Goal: Find specific page/section: Find specific page/section

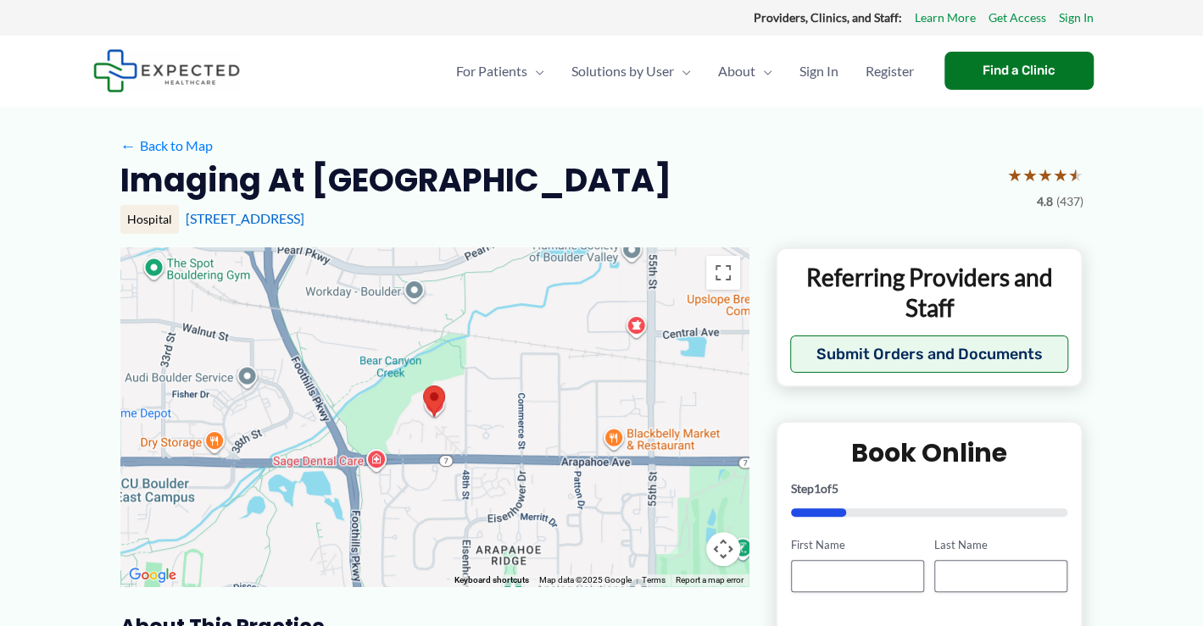
click at [555, 407] on div at bounding box center [434, 416] width 628 height 339
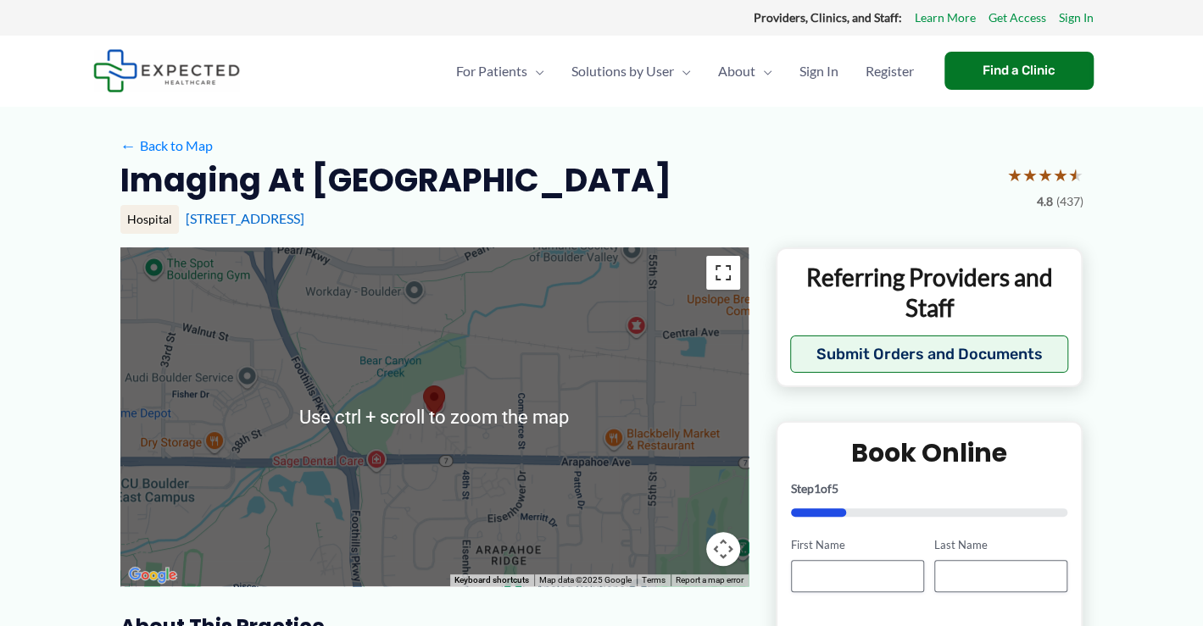
drag, startPoint x: 728, startPoint y: 269, endPoint x: 722, endPoint y: 379, distance: 110.3
click at [727, 270] on button "Toggle fullscreen view" at bounding box center [723, 273] width 34 height 34
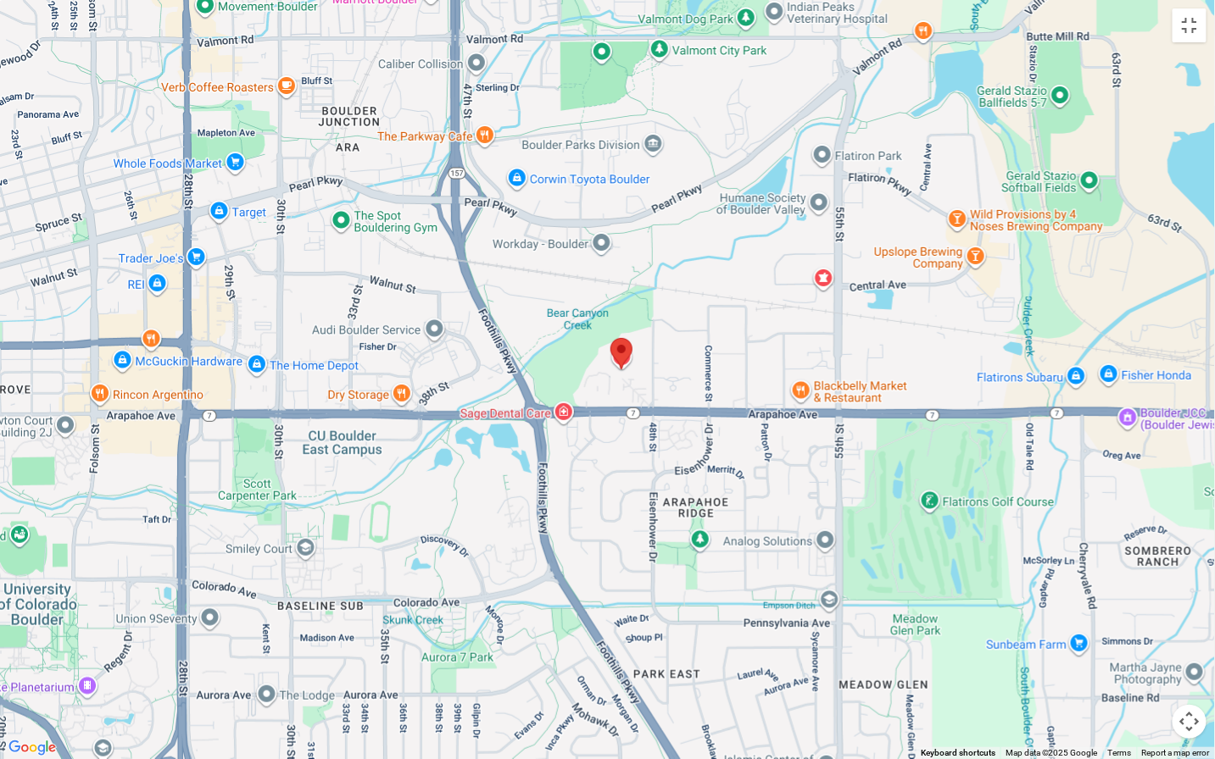
drag, startPoint x: 657, startPoint y: 342, endPoint x: 672, endPoint y: 331, distance: 18.8
click at [672, 331] on div at bounding box center [607, 379] width 1215 height 759
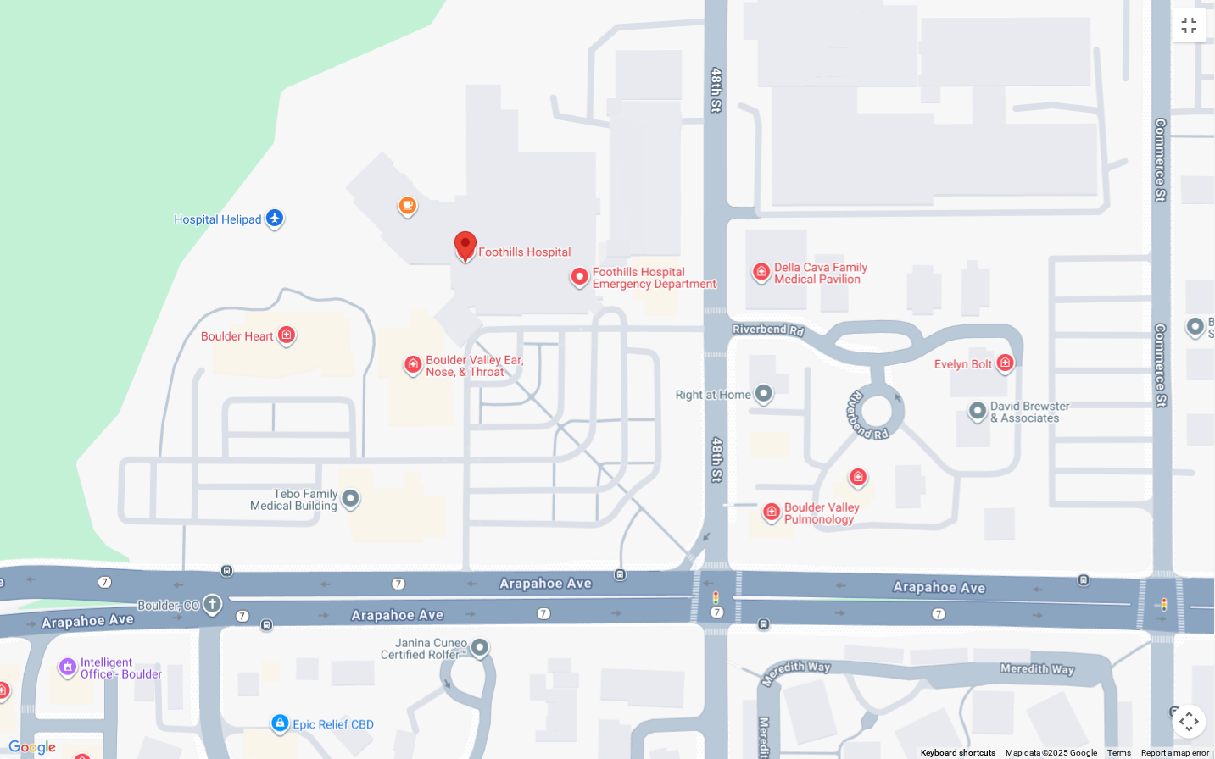
drag, startPoint x: 219, startPoint y: 572, endPoint x: 423, endPoint y: 543, distance: 206.3
click at [423, 543] on div at bounding box center [607, 379] width 1215 height 759
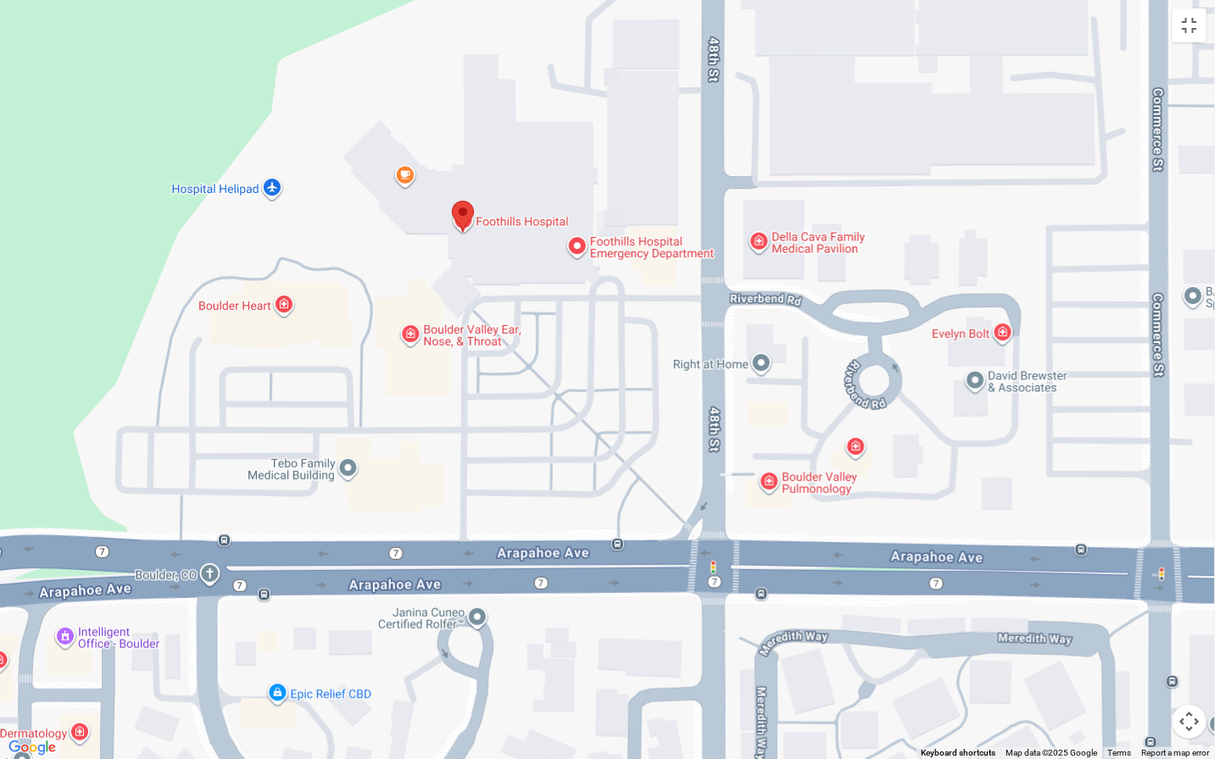
drag, startPoint x: 682, startPoint y: 485, endPoint x: 680, endPoint y: 458, distance: 27.2
click at [680, 458] on div at bounding box center [607, 379] width 1215 height 759
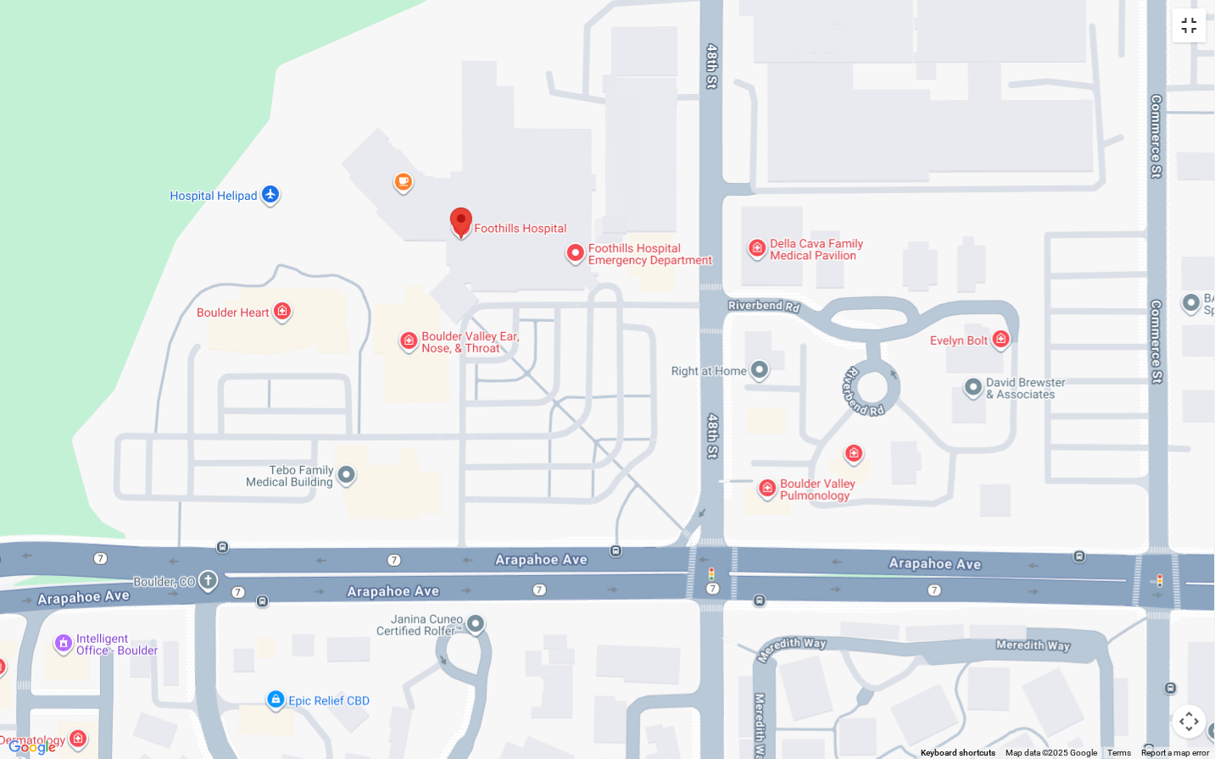
click at [1191, 26] on button "Toggle fullscreen view" at bounding box center [1189, 25] width 34 height 34
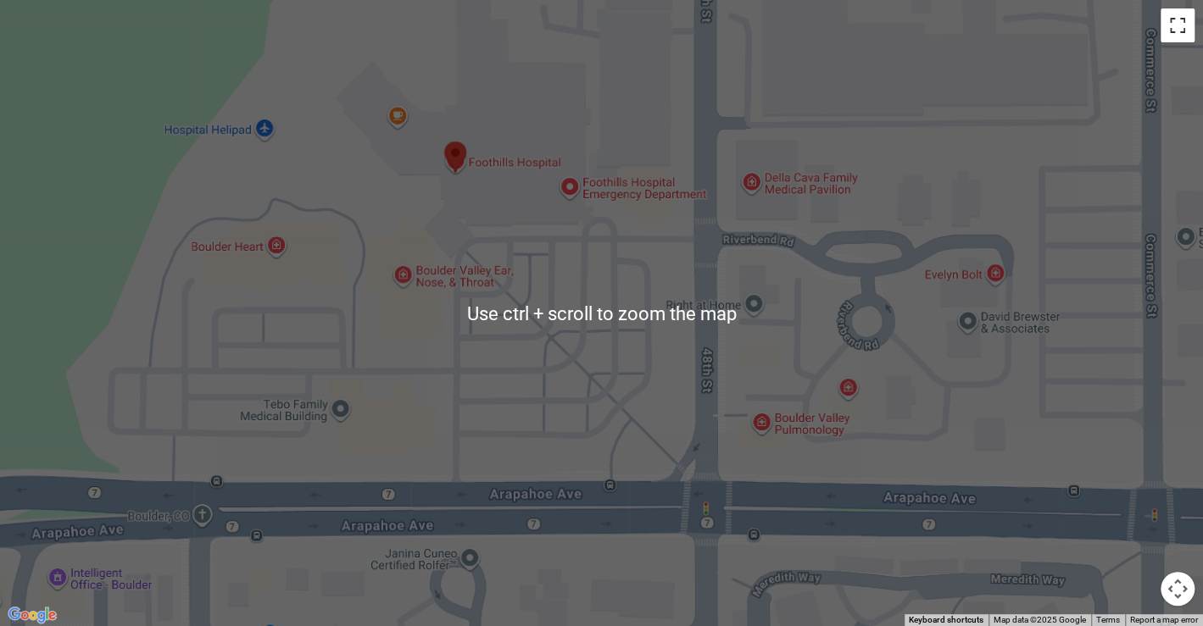
scroll to position [113, 0]
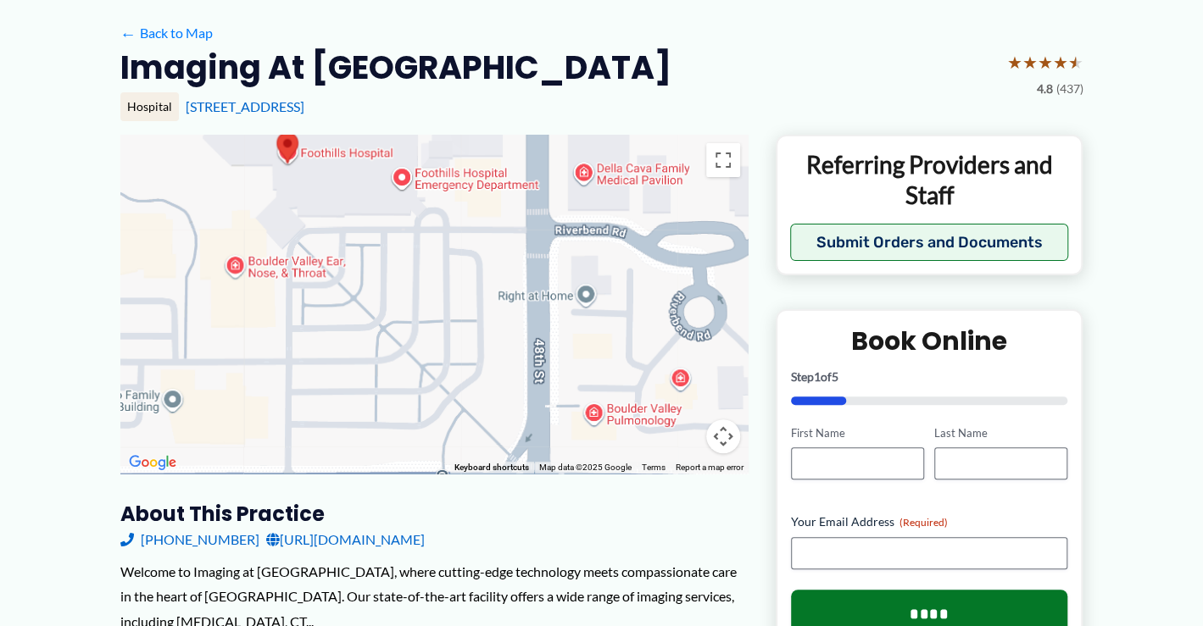
click at [625, 89] on div "Imaging at [GEOGRAPHIC_DATA] ★ ★ ★ ★ ★ 4.8 (437)" at bounding box center [601, 73] width 963 height 53
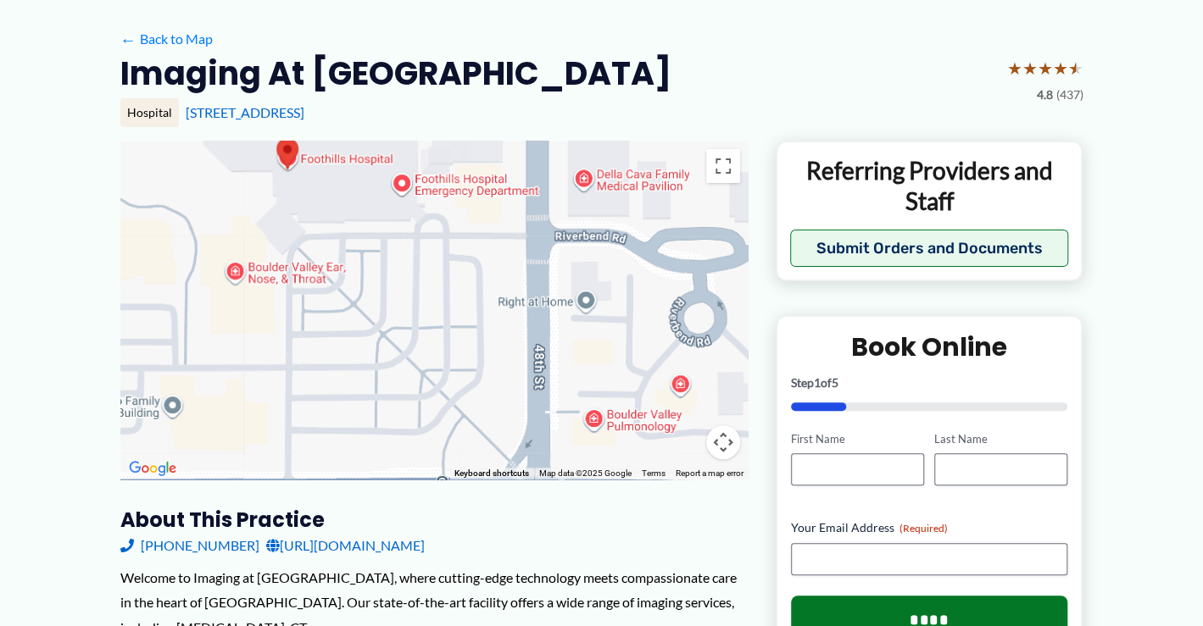
scroll to position [86, 0]
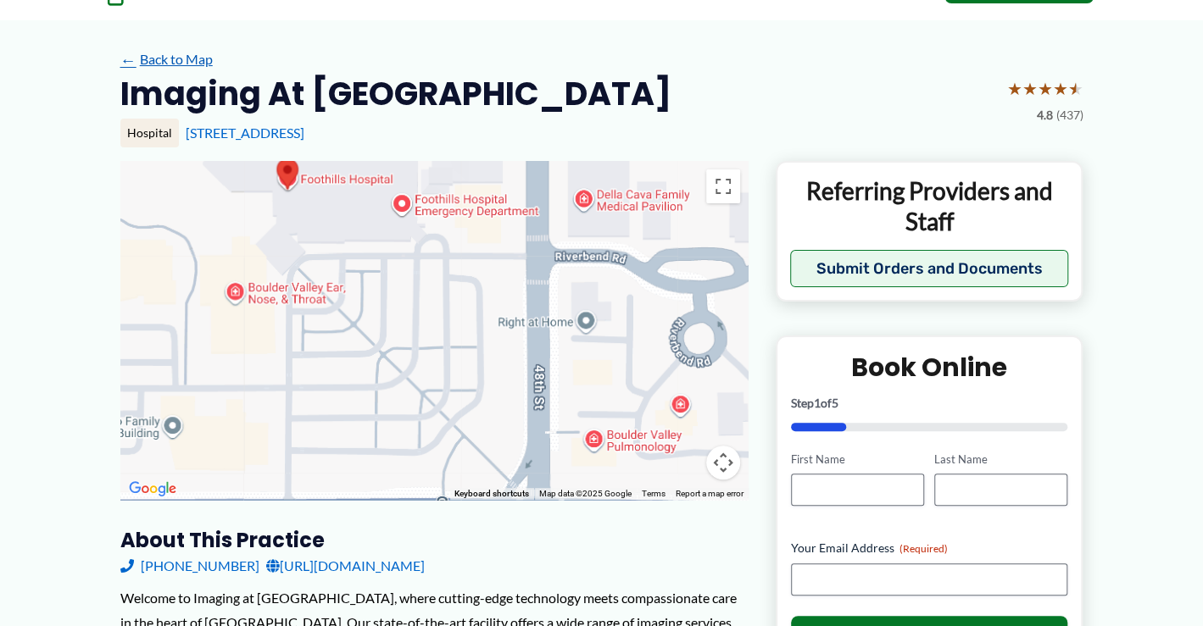
click at [172, 64] on link "← Back to Map" at bounding box center [166, 59] width 92 height 25
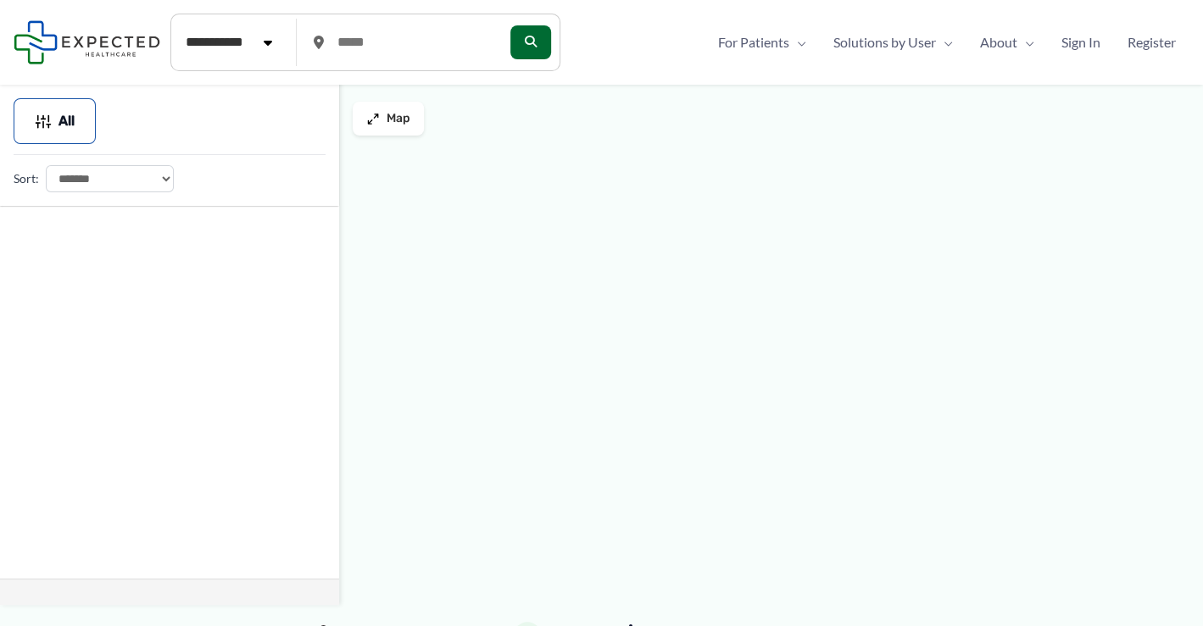
type input "*****"
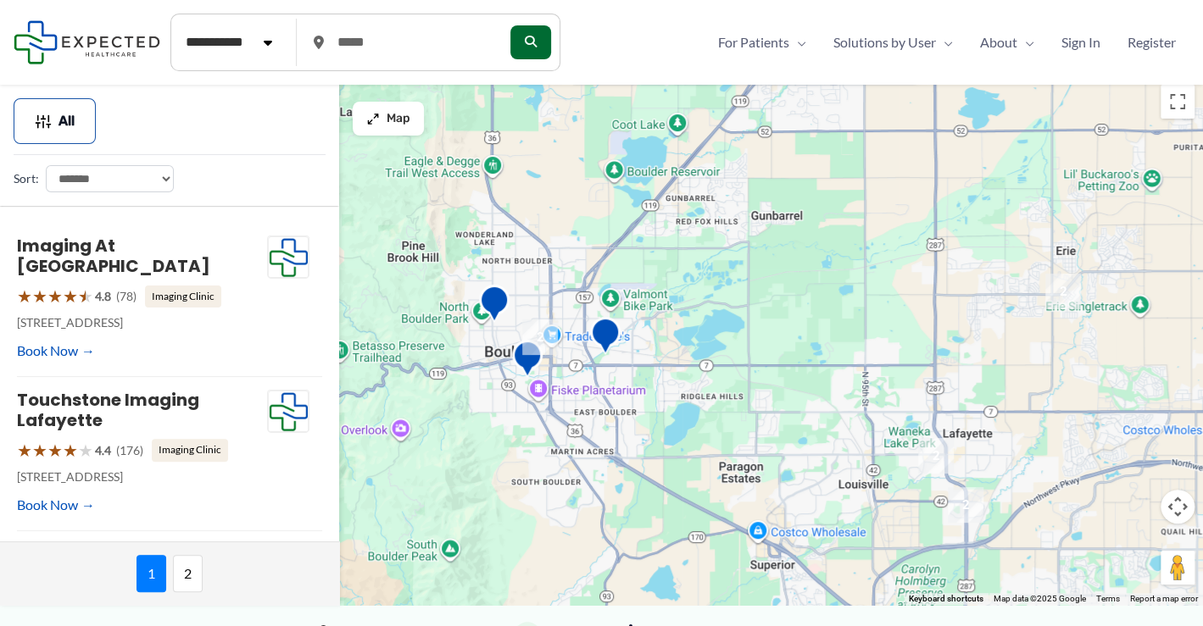
drag, startPoint x: 713, startPoint y: 381, endPoint x: 800, endPoint y: 305, distance: 115.9
click at [800, 305] on div at bounding box center [601, 340] width 1203 height 529
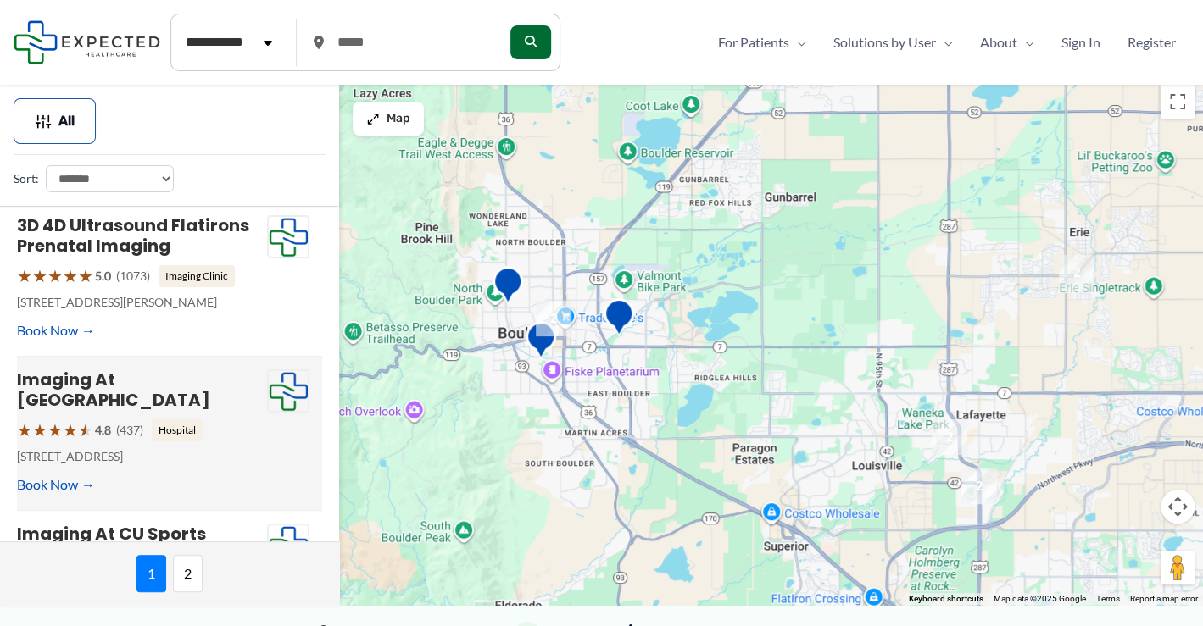
scroll to position [848, 0]
